Goal: Find specific page/section: Find specific page/section

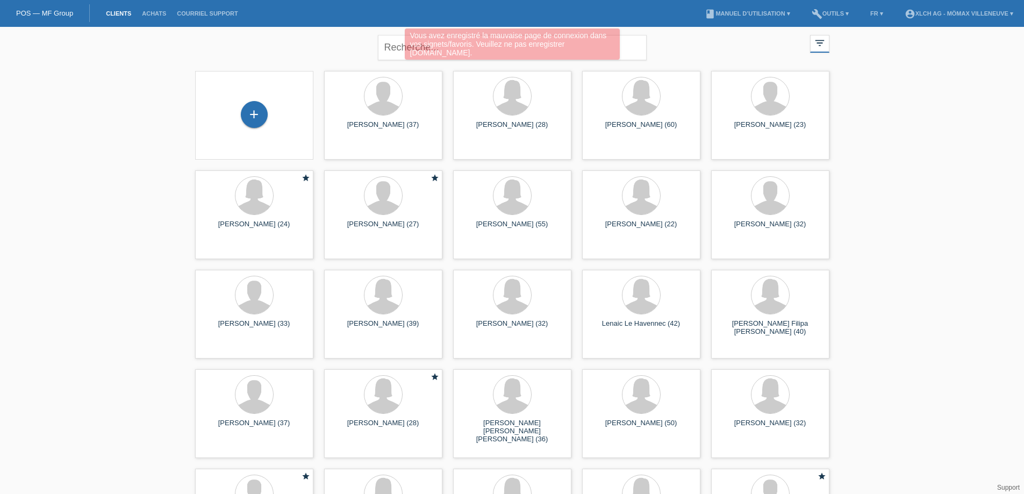
click at [819, 44] on div "Vous avez enregistré la mauvaise page de connexion dans vos signets/favoris. Ve…" at bounding box center [512, 45] width 614 height 34
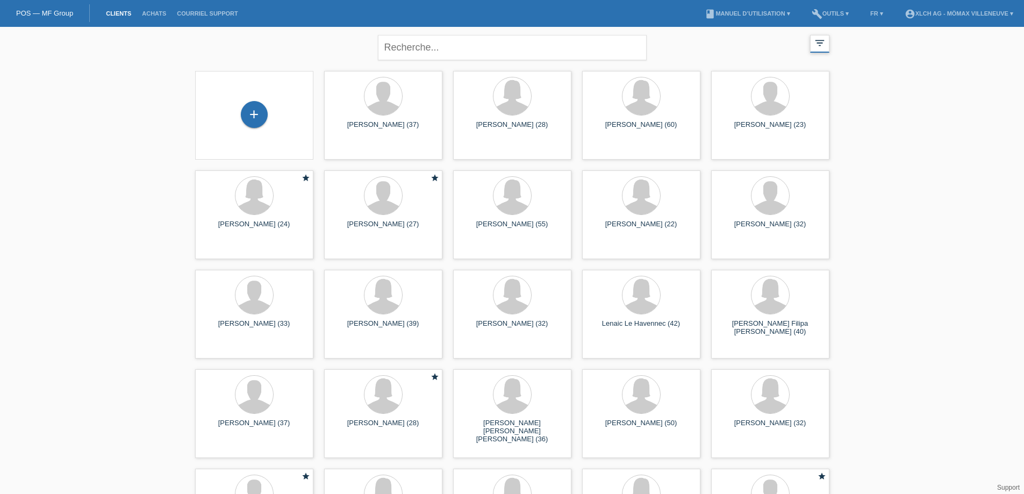
click at [819, 45] on icon "filter_list" at bounding box center [820, 43] width 12 height 12
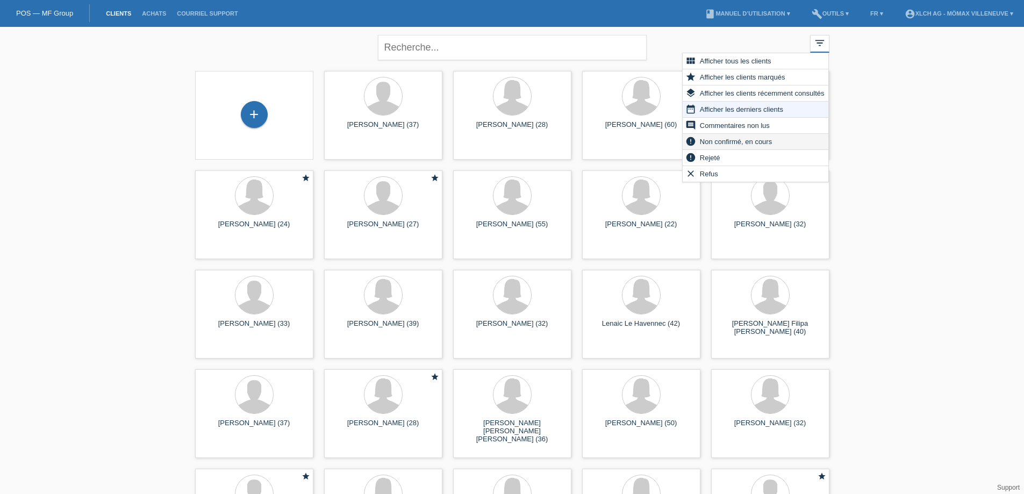
click at [787, 141] on div "error Non confirmé, en cours" at bounding box center [756, 142] width 146 height 16
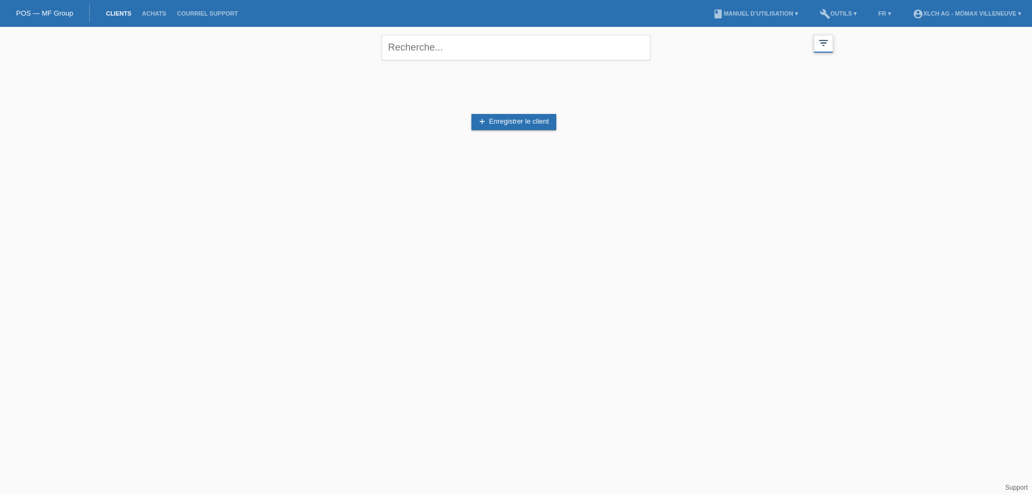
click at [831, 48] on div "filter_list" at bounding box center [823, 44] width 19 height 18
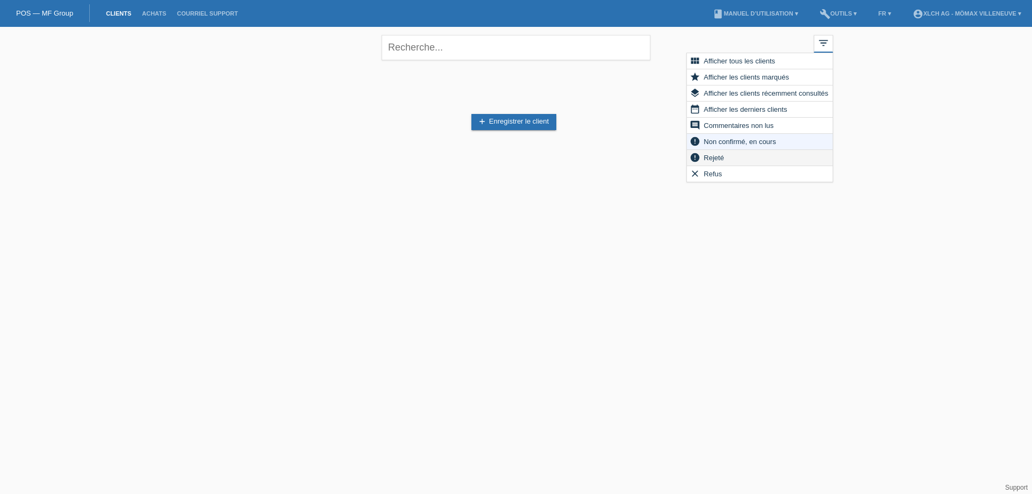
click at [741, 160] on div "error Rejeté" at bounding box center [760, 158] width 146 height 16
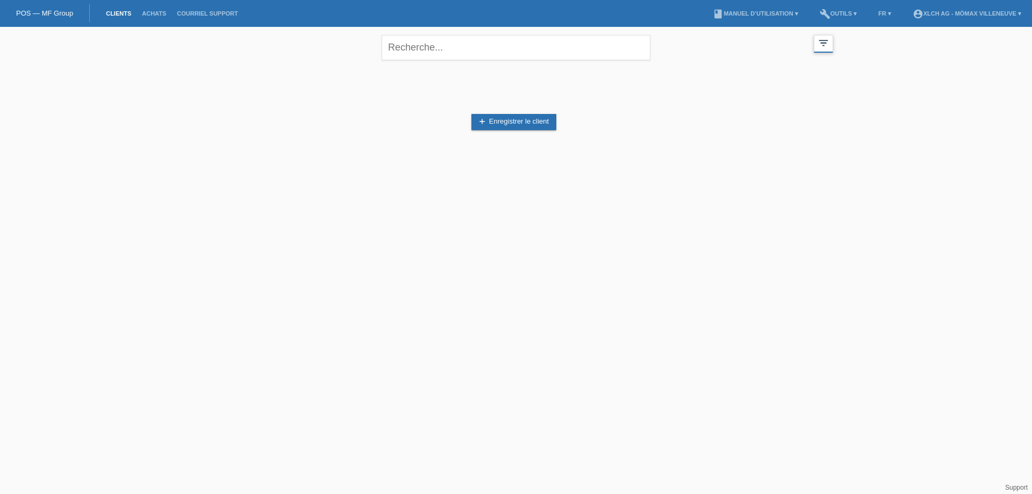
click at [824, 44] on icon "filter_list" at bounding box center [824, 43] width 12 height 12
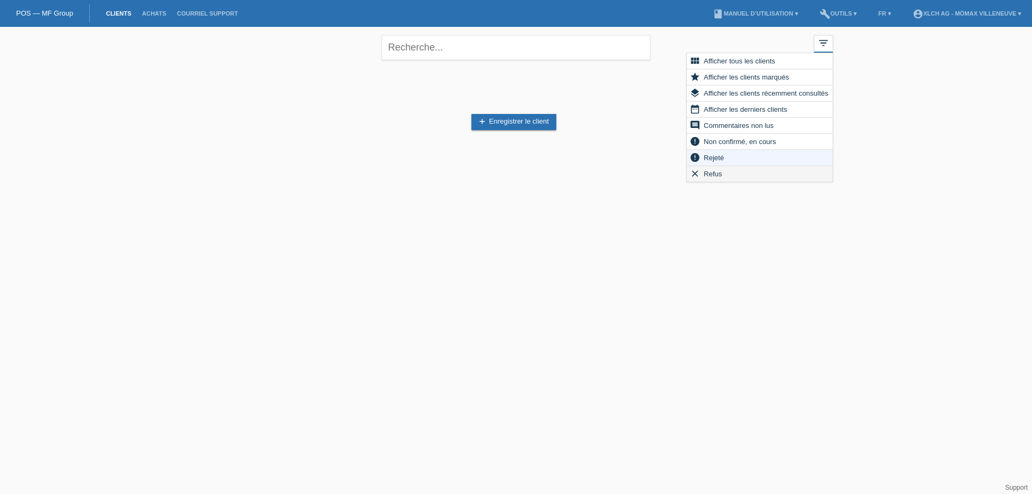
click at [731, 176] on div "clear Refus" at bounding box center [760, 174] width 146 height 16
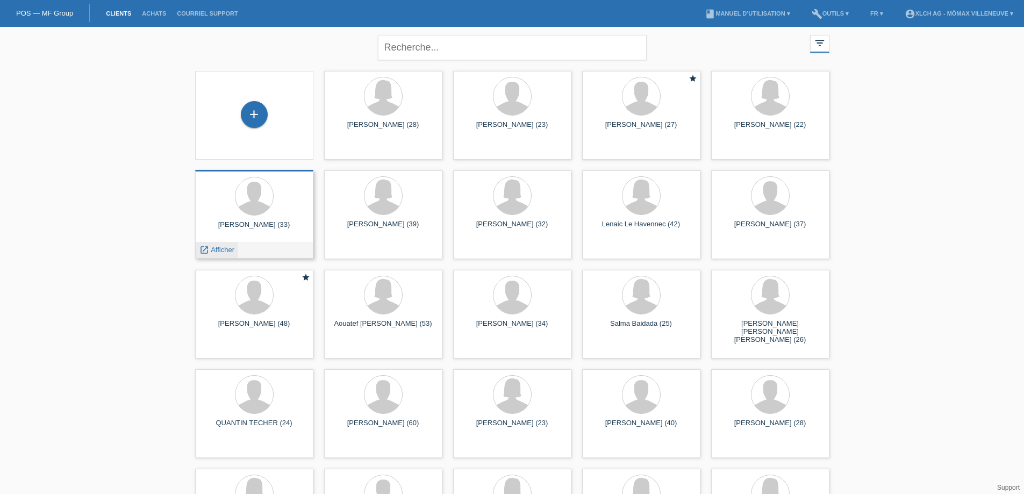
click at [205, 252] on icon "launch" at bounding box center [204, 250] width 10 height 10
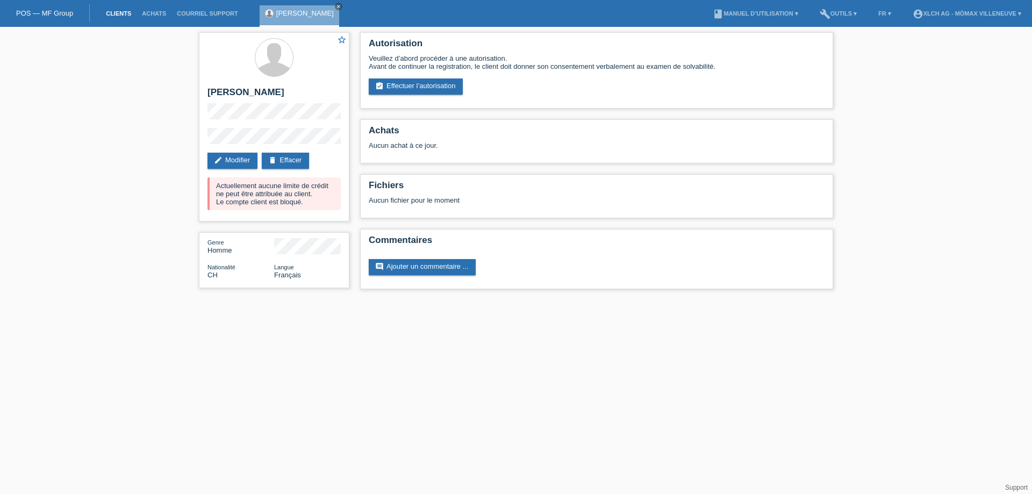
click at [124, 15] on link "Clients" at bounding box center [119, 13] width 36 height 6
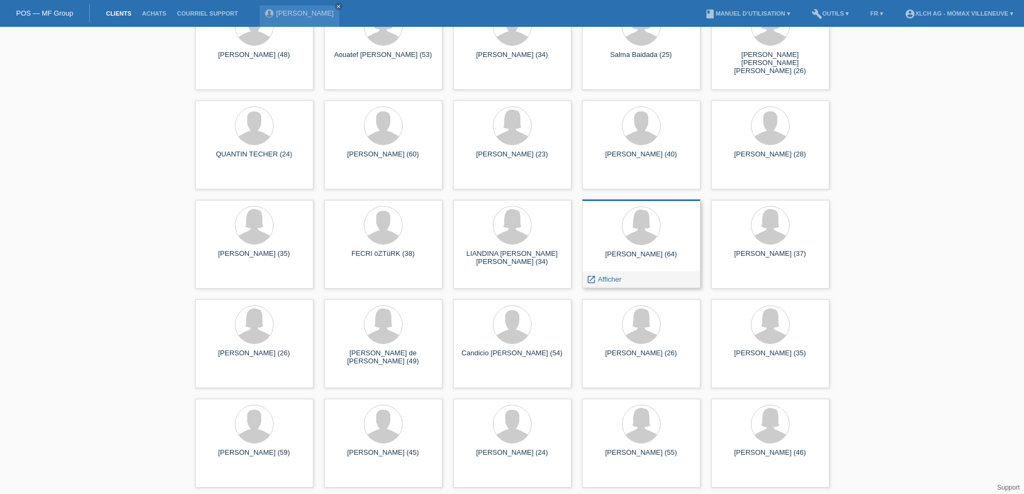
scroll to position [367, 0]
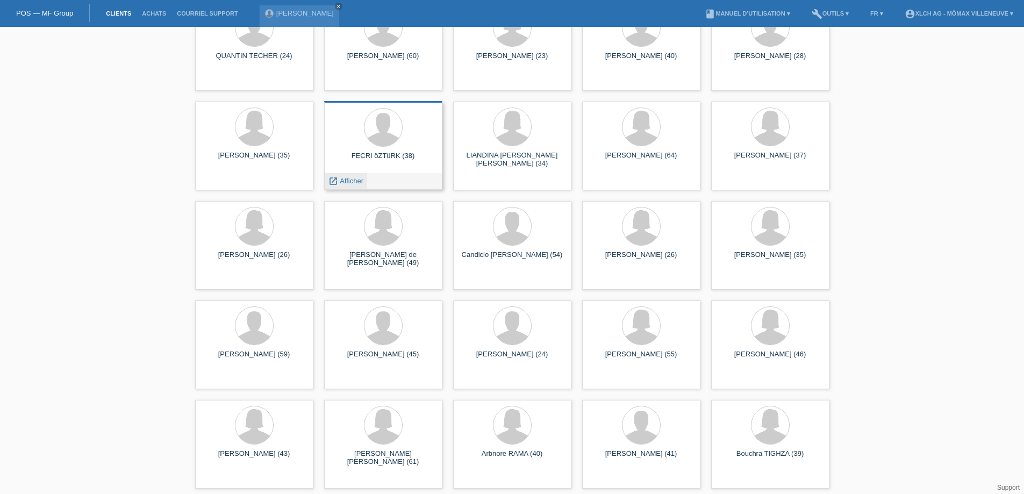
click at [335, 181] on icon "launch" at bounding box center [333, 181] width 10 height 10
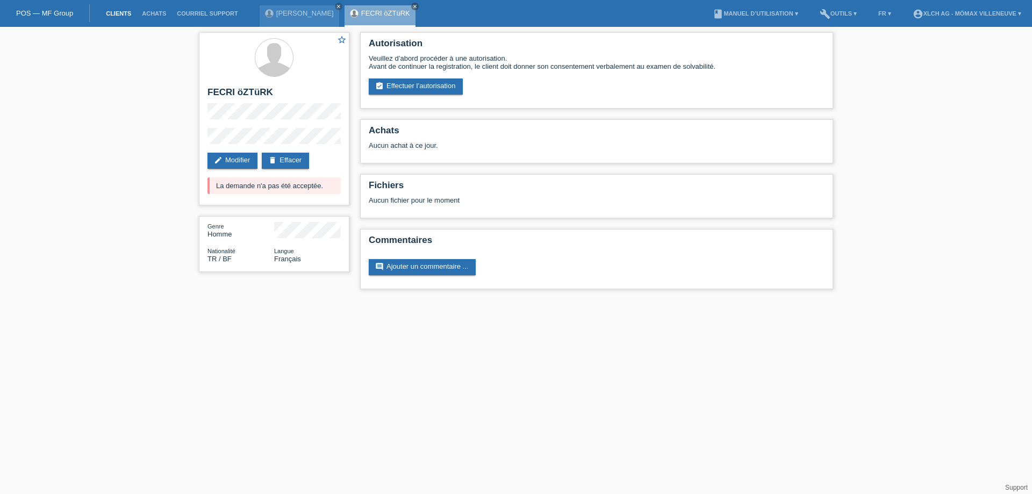
click at [118, 11] on link "Clients" at bounding box center [119, 13] width 36 height 6
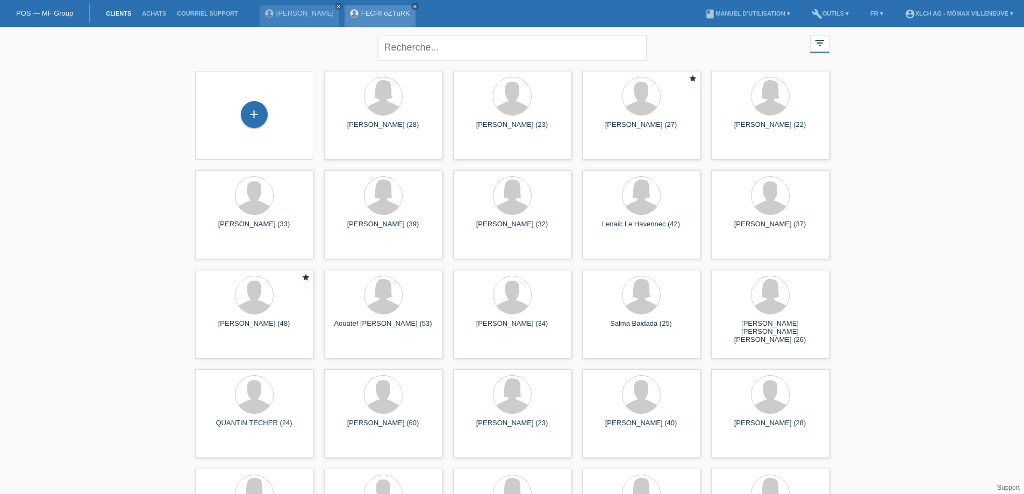
click at [412, 4] on icon "close" at bounding box center [414, 6] width 5 height 5
click at [397, 4] on nav "POS — MF Group Clients Achats Courriel Support [PERSON_NAME] close" at bounding box center [512, 13] width 1024 height 27
click at [336, 5] on icon "close" at bounding box center [338, 6] width 5 height 5
click at [819, 44] on icon "filter_list" at bounding box center [820, 43] width 12 height 12
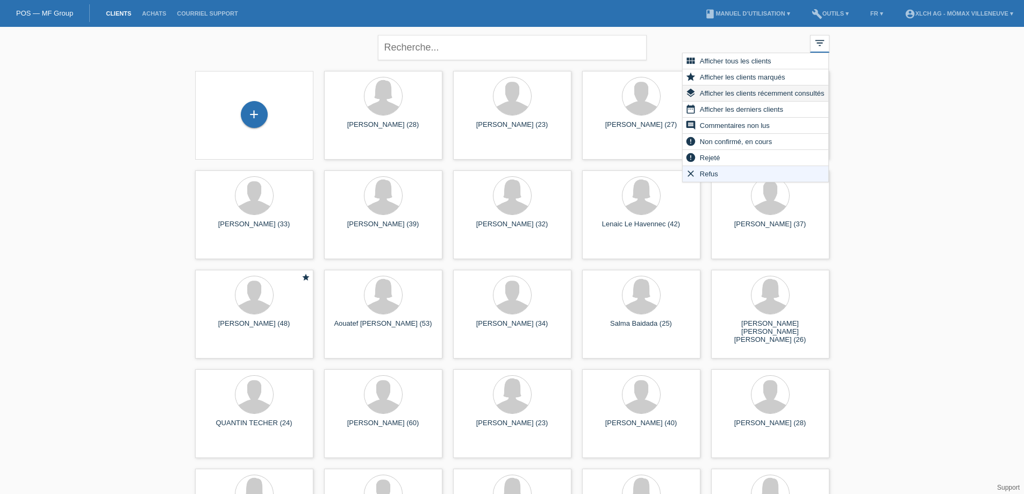
click at [775, 95] on span "Afficher les clients récemment consultés" at bounding box center [762, 93] width 128 height 13
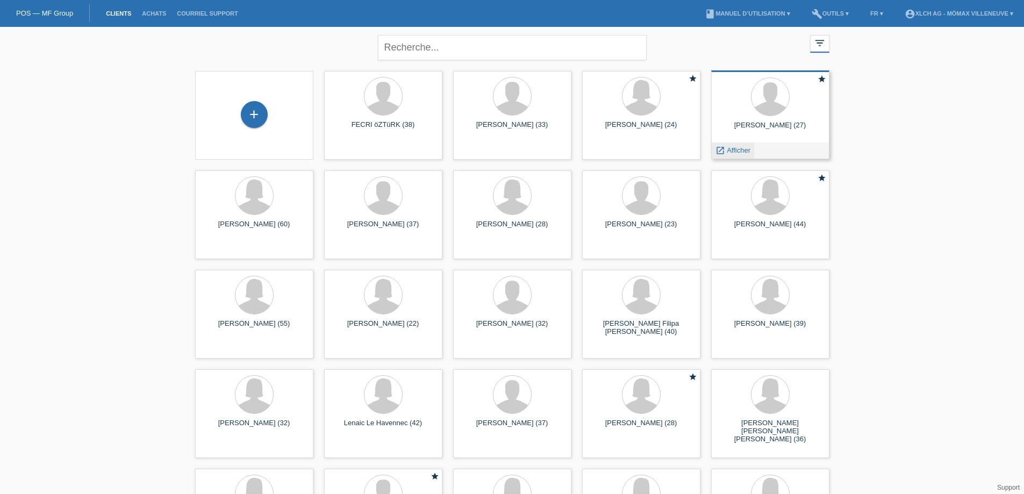
click at [731, 149] on span "Afficher" at bounding box center [739, 150] width 24 height 8
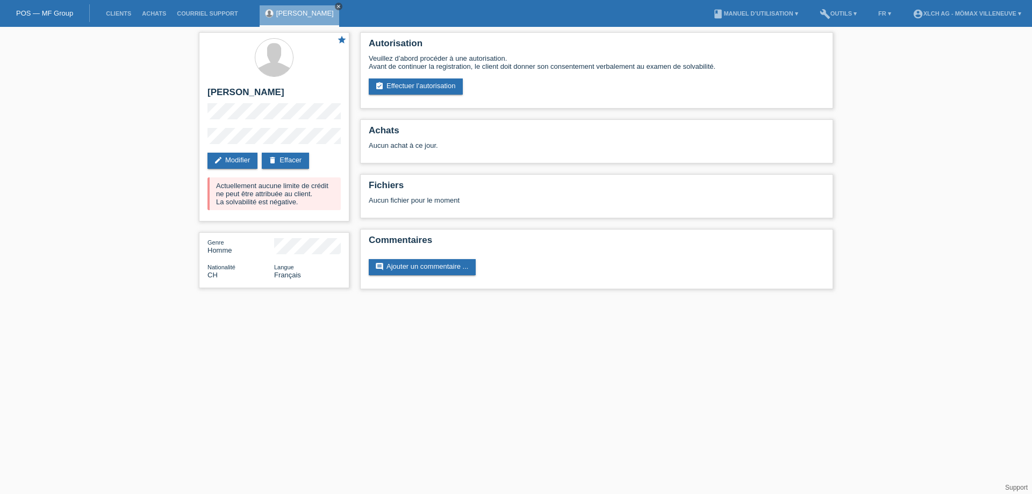
click at [336, 3] on link "close" at bounding box center [339, 7] width 8 height 8
click at [117, 12] on link "Clients" at bounding box center [119, 13] width 36 height 6
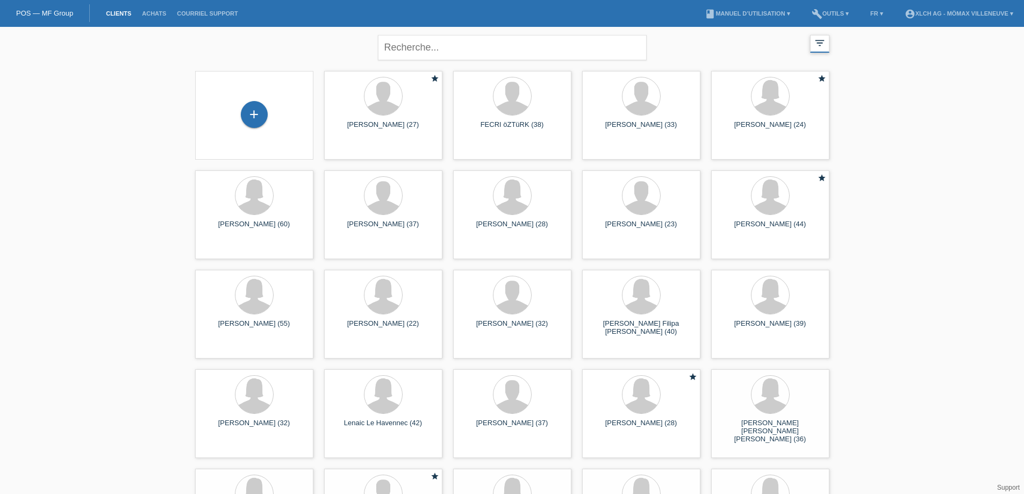
click at [824, 40] on icon "filter_list" at bounding box center [820, 43] width 12 height 12
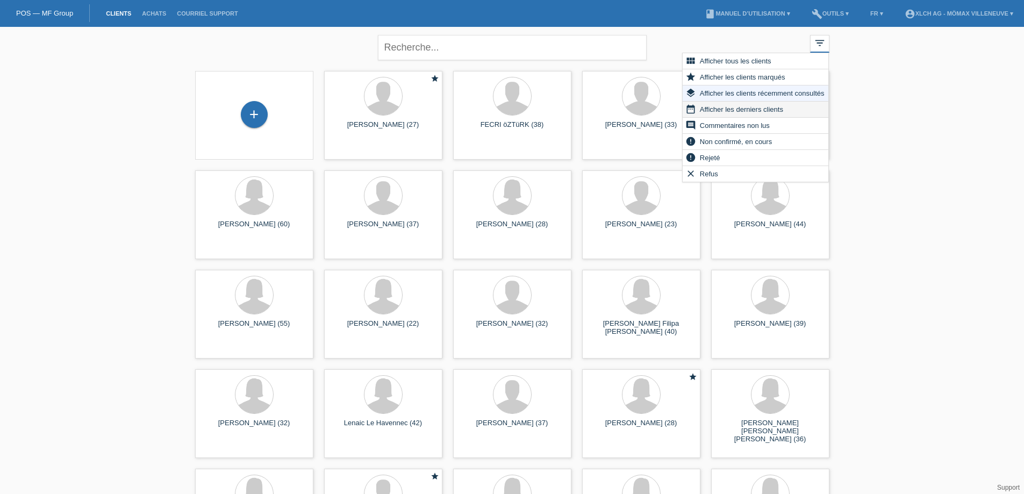
click at [783, 110] on span "Afficher les derniers clients" at bounding box center [741, 109] width 87 height 13
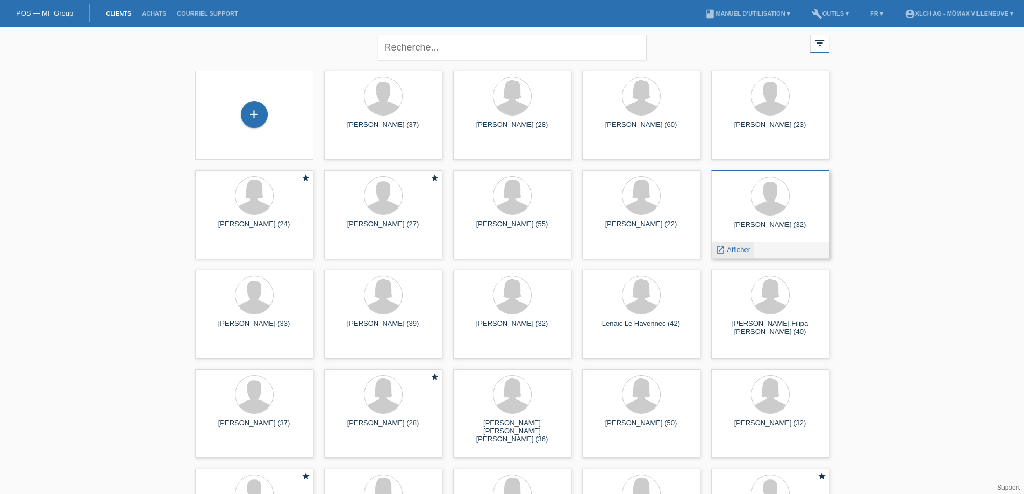
click at [721, 252] on icon "launch" at bounding box center [721, 250] width 10 height 10
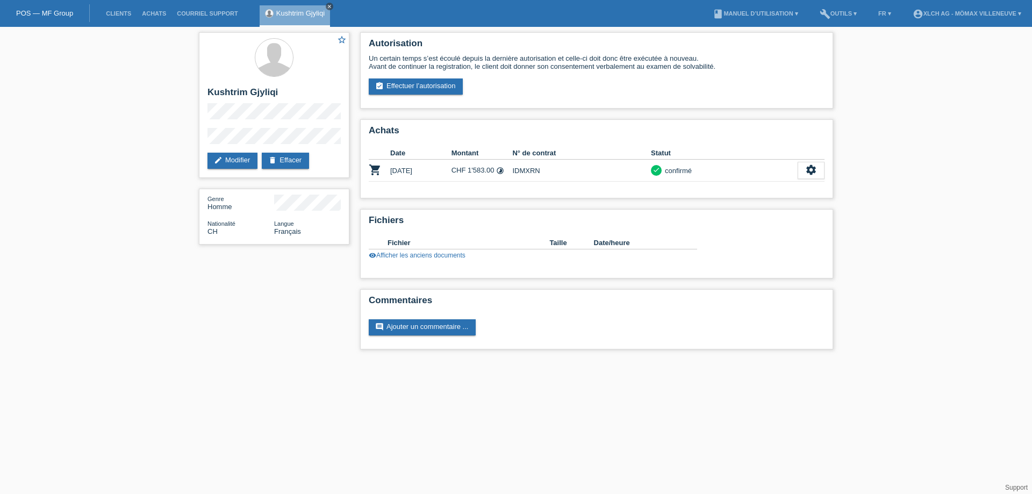
click at [330, 7] on icon "close" at bounding box center [329, 6] width 5 height 5
click at [125, 13] on link "Clients" at bounding box center [119, 13] width 36 height 6
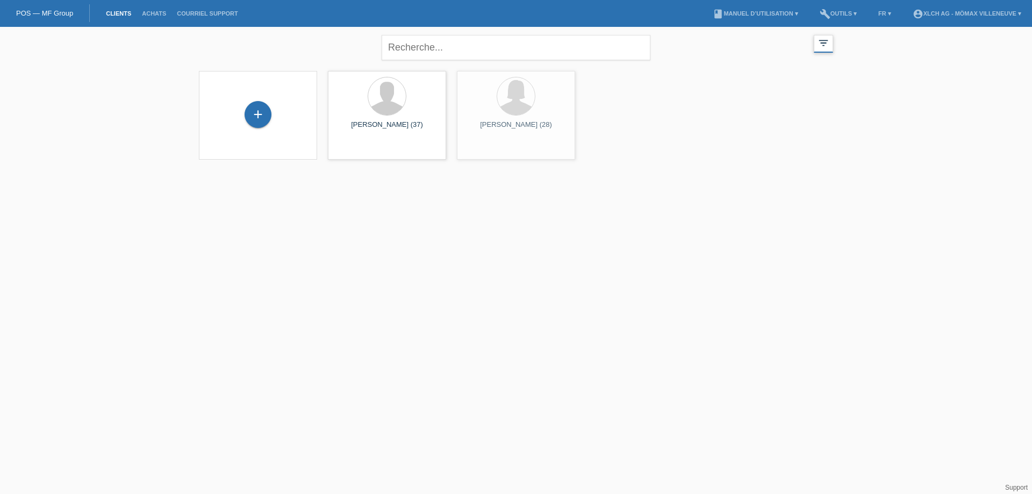
click at [825, 44] on icon "filter_list" at bounding box center [824, 43] width 12 height 12
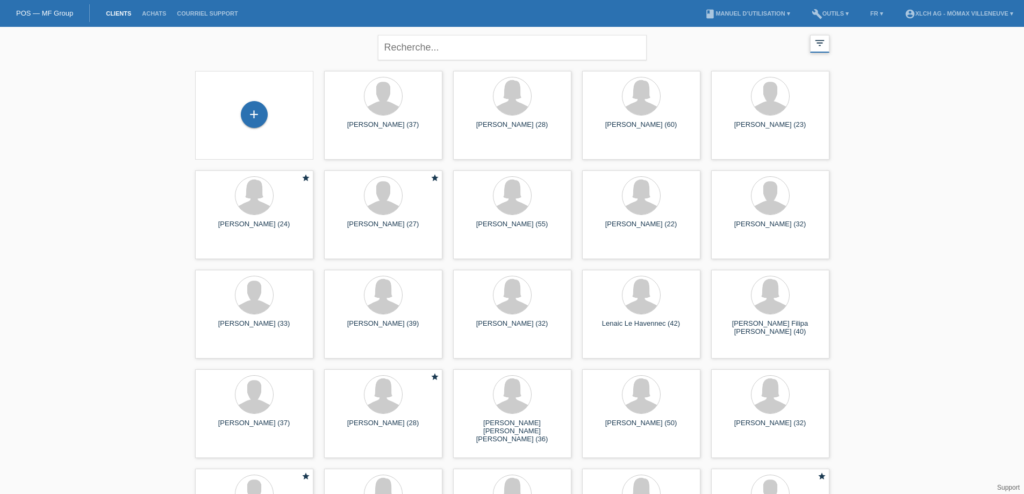
click at [820, 44] on icon "filter_list" at bounding box center [820, 43] width 12 height 12
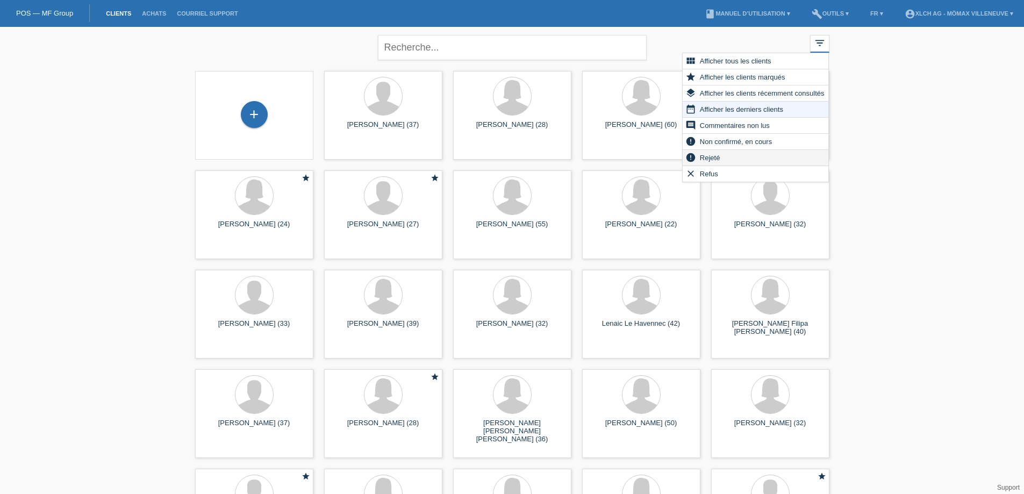
click at [748, 160] on div "error Rejeté" at bounding box center [756, 158] width 146 height 16
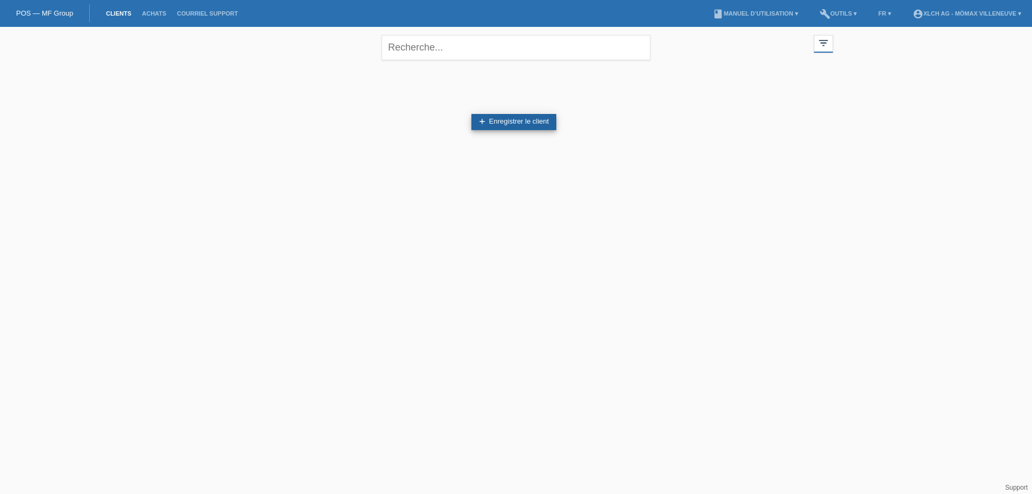
click at [502, 119] on link "add Enregistrer le client" at bounding box center [513, 122] width 85 height 16
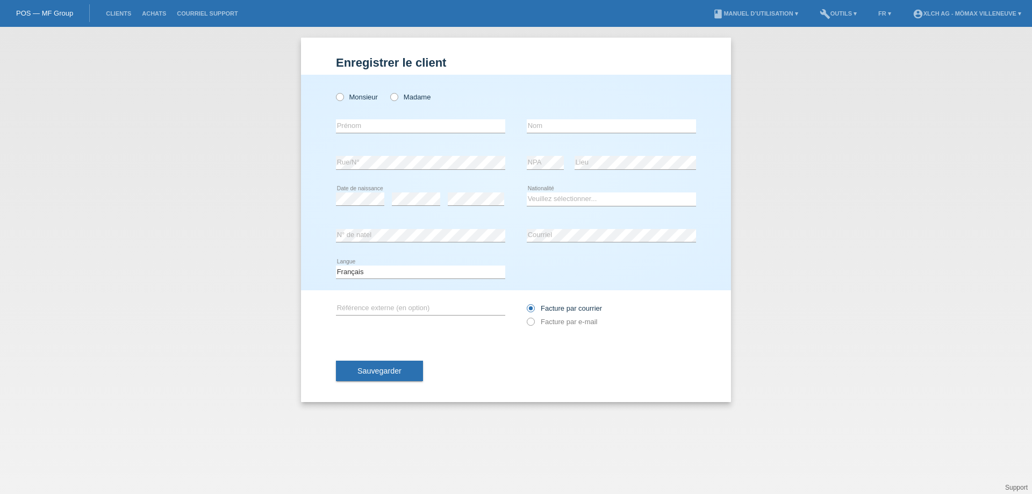
click at [22, 12] on link "POS — MF Group" at bounding box center [44, 13] width 57 height 8
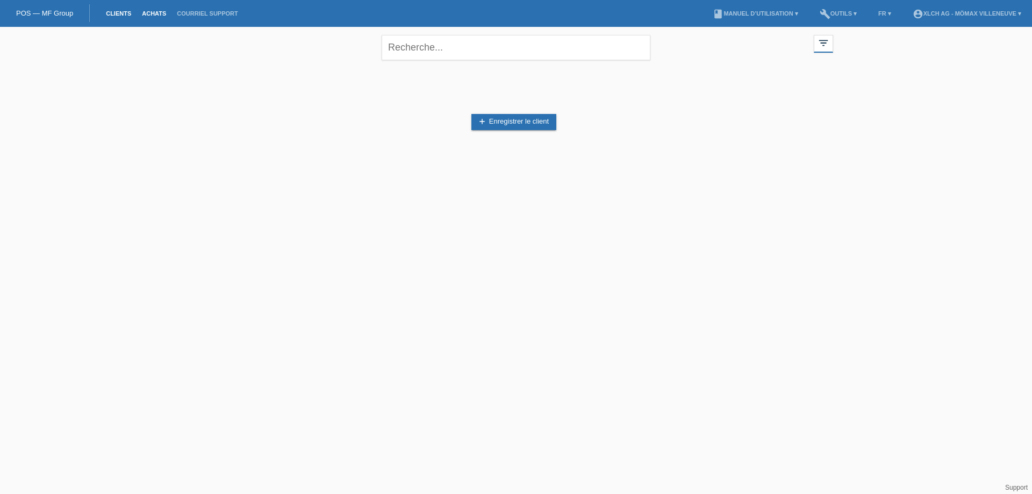
click at [153, 15] on link "Achats" at bounding box center [154, 13] width 35 height 6
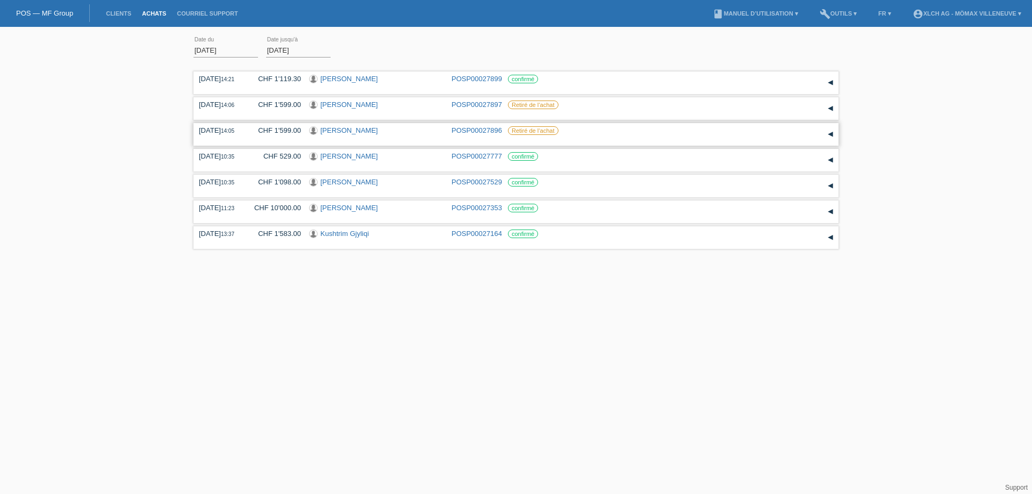
click at [829, 132] on div "▾" at bounding box center [831, 134] width 16 height 16
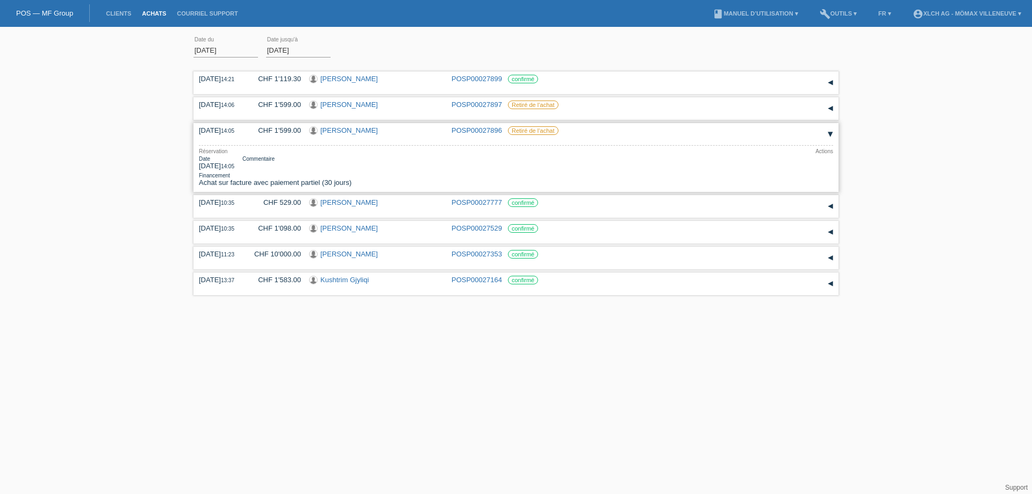
click at [829, 132] on div "▾" at bounding box center [831, 134] width 16 height 16
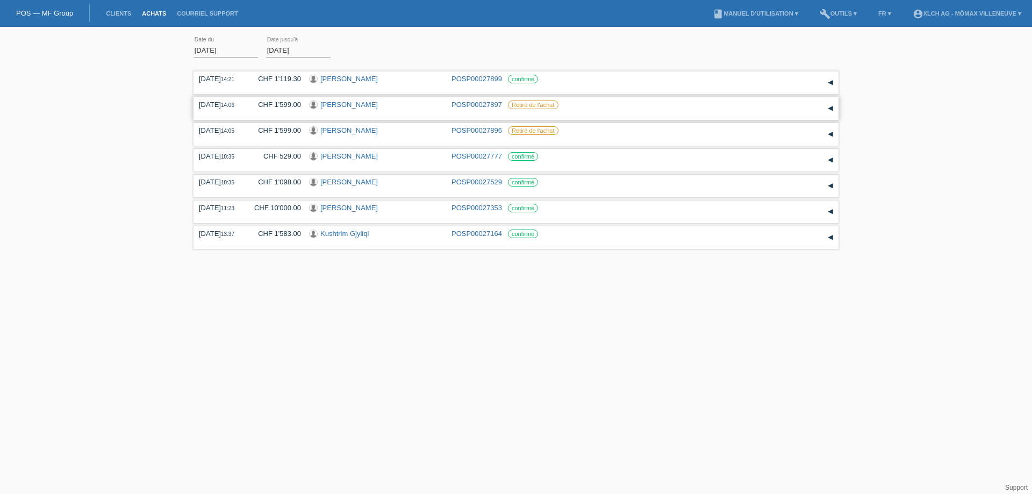
click at [831, 107] on div "▾" at bounding box center [831, 109] width 16 height 16
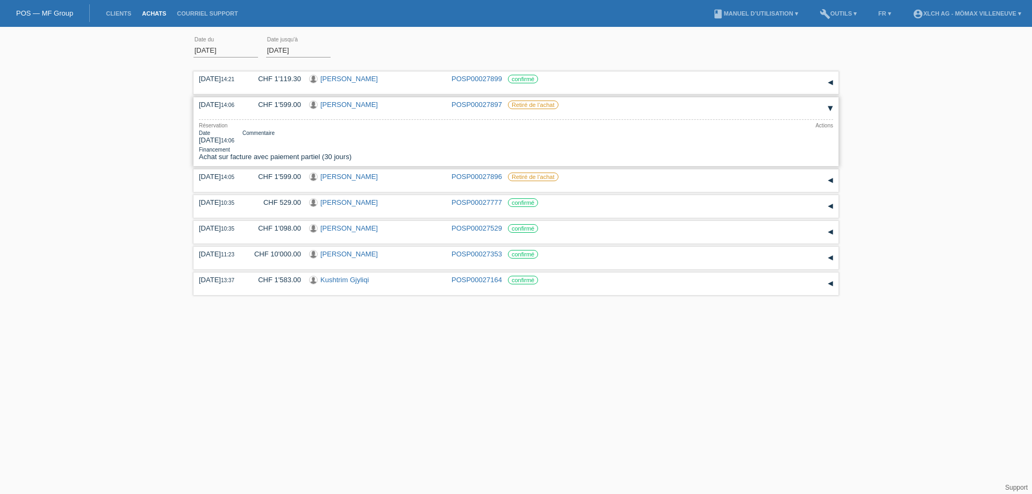
click at [831, 107] on div "▾" at bounding box center [831, 109] width 16 height 16
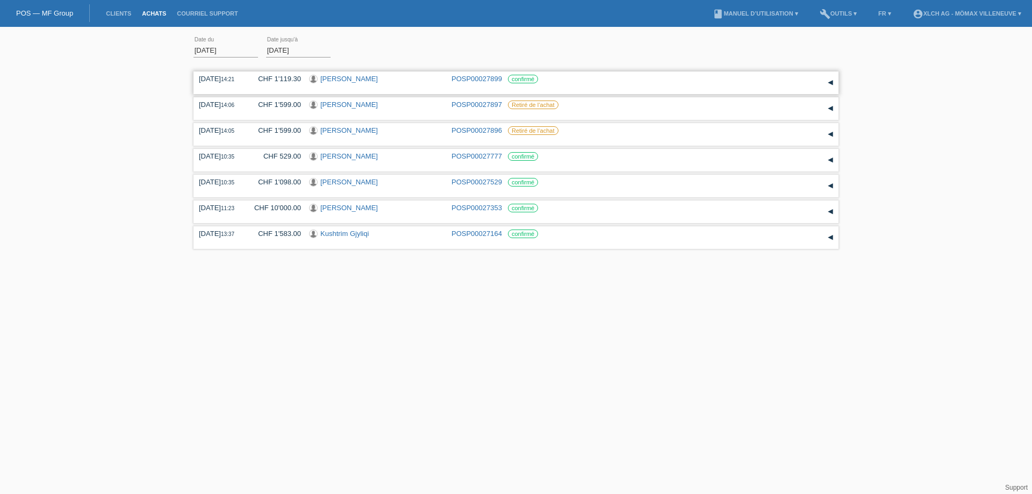
click at [831, 82] on div "▾" at bounding box center [831, 83] width 16 height 16
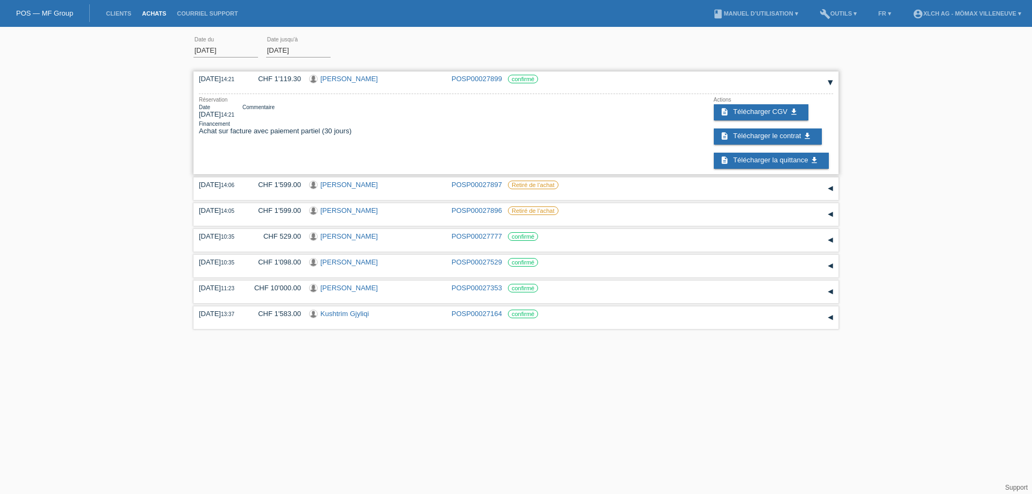
click at [828, 84] on div "▾" at bounding box center [831, 83] width 16 height 16
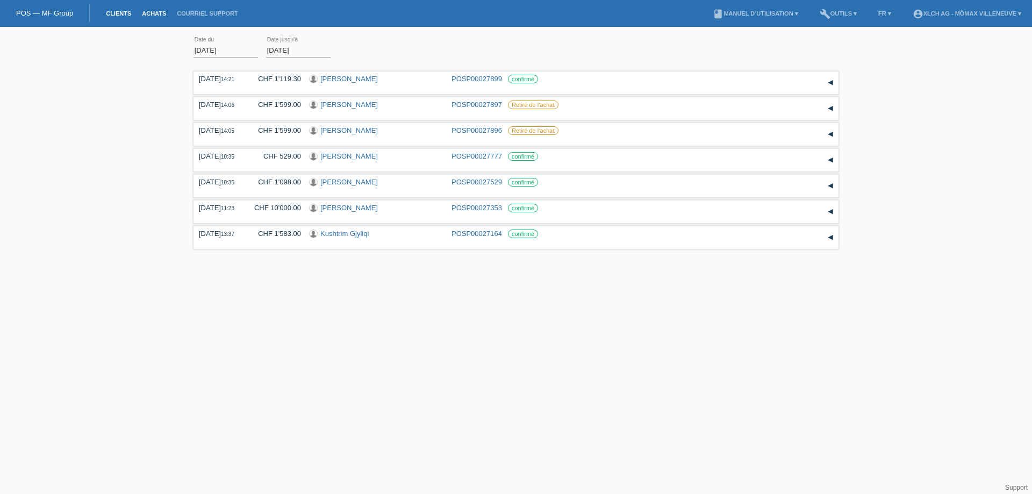
click at [116, 12] on link "Clients" at bounding box center [119, 13] width 36 height 6
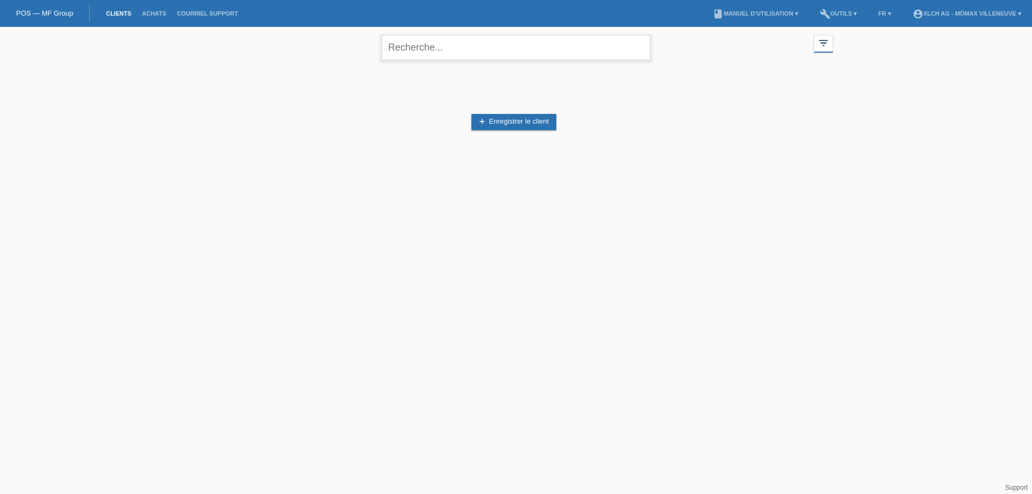
click at [449, 45] on input "text" at bounding box center [516, 47] width 269 height 25
type input "lattion"
click at [640, 51] on icon "close" at bounding box center [638, 47] width 13 height 13
click at [129, 15] on link "Clients" at bounding box center [119, 13] width 36 height 6
click at [825, 45] on icon "filter_list" at bounding box center [824, 43] width 12 height 12
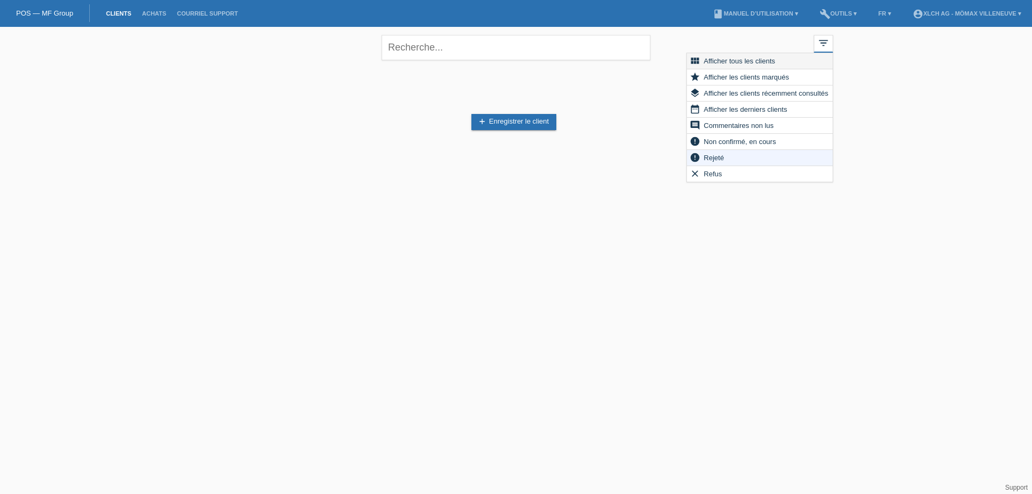
click at [761, 64] on span "Afficher tous les clients" at bounding box center [739, 60] width 75 height 13
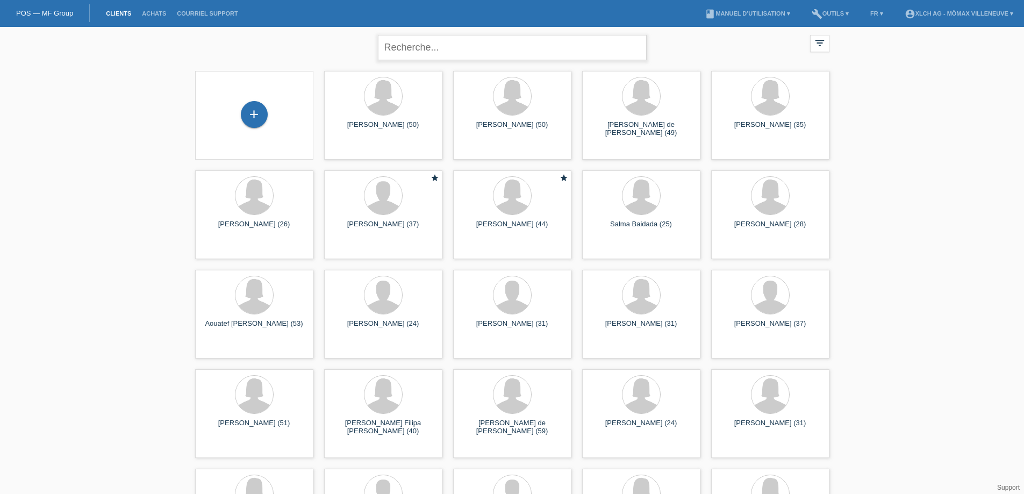
click at [447, 44] on input "text" at bounding box center [512, 47] width 269 height 25
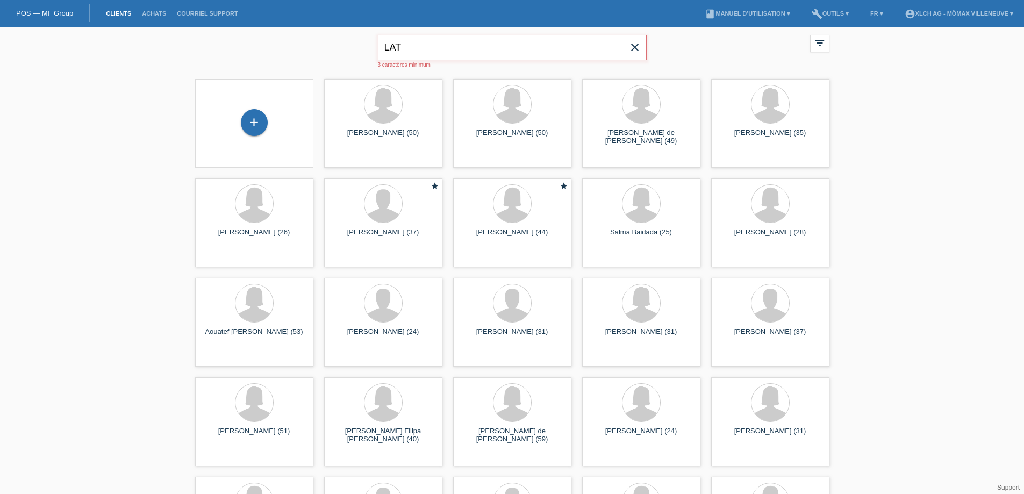
type input "LAT"
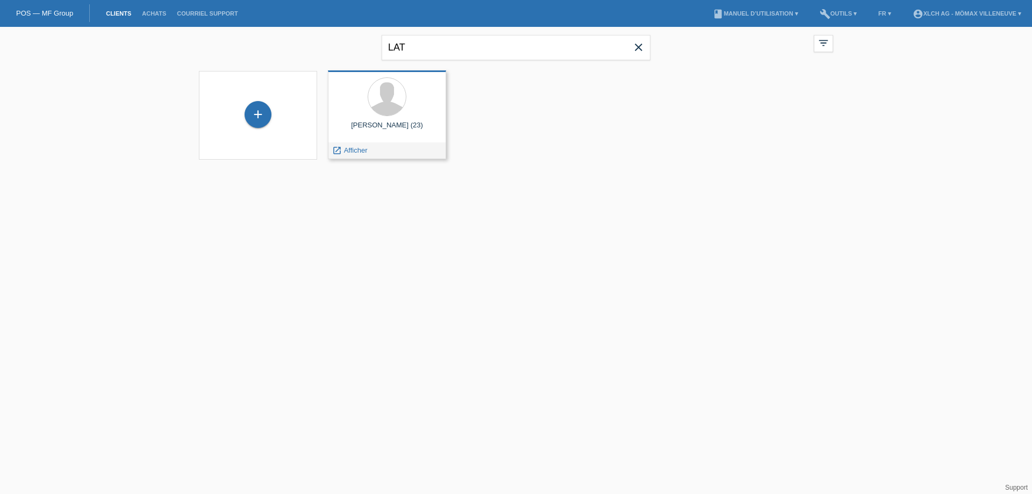
click at [384, 138] on div "Stéphane Lattion (23)" at bounding box center [387, 129] width 101 height 17
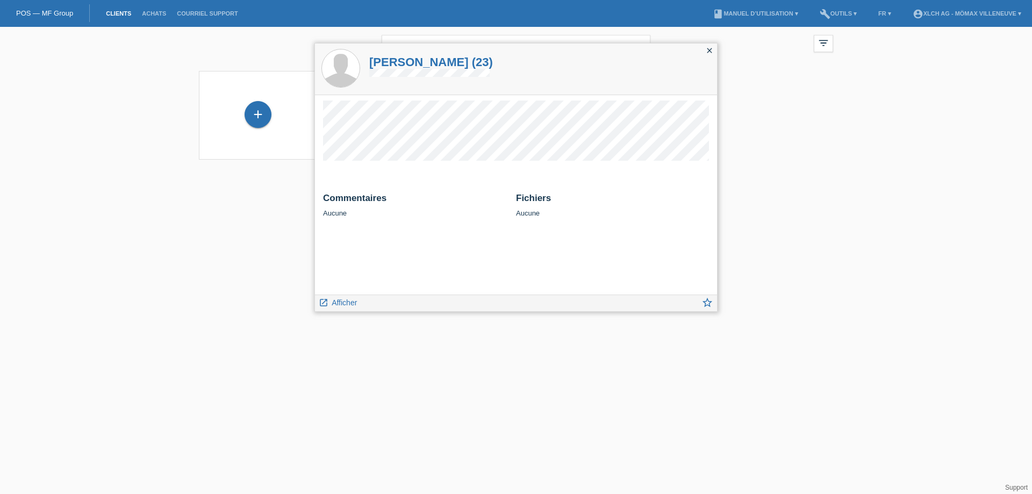
click at [710, 49] on icon "close" at bounding box center [709, 50] width 9 height 9
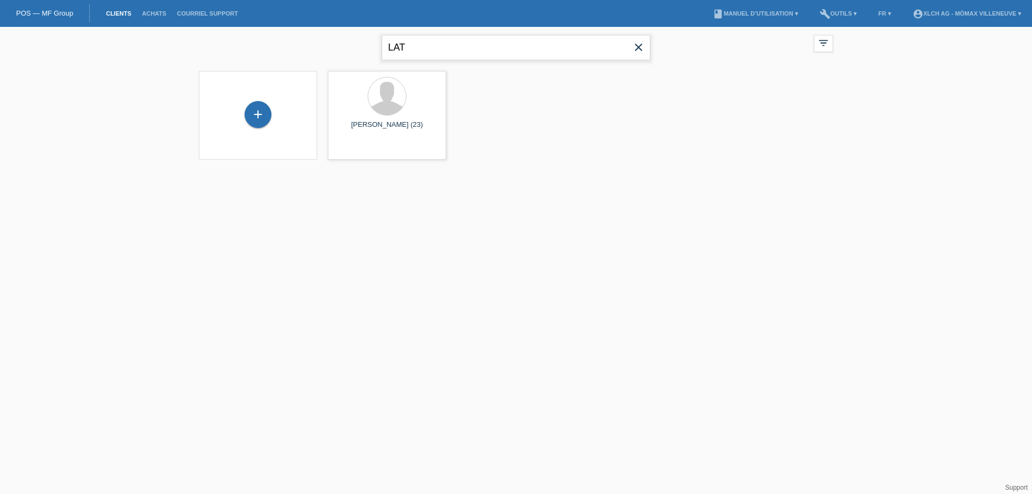
click at [462, 47] on input "LAT" at bounding box center [516, 47] width 269 height 25
type input "MEUNIER"
click at [390, 140] on div "Yves Meunier (60) launch Afficher" at bounding box center [387, 114] width 118 height 89
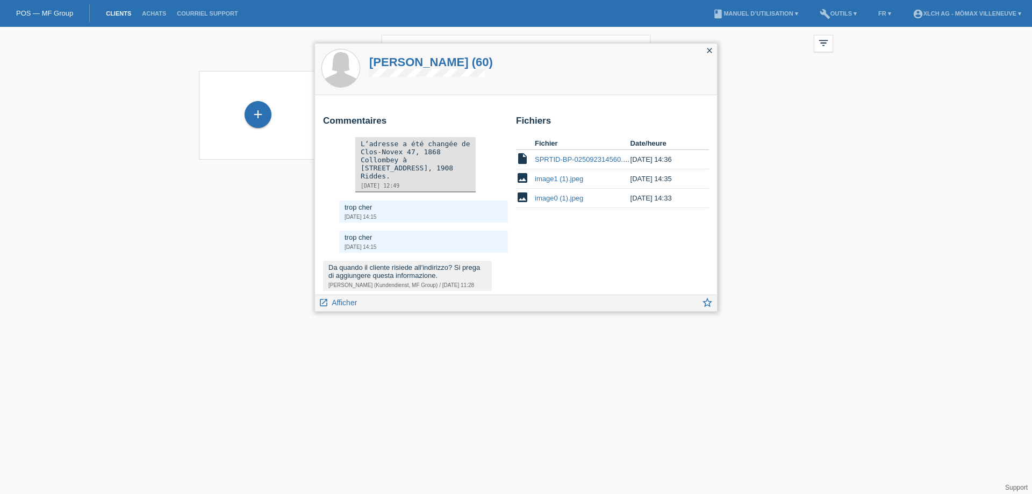
scroll to position [163, 0]
click at [322, 303] on icon "launch" at bounding box center [324, 303] width 10 height 10
